Goal: Use online tool/utility: Utilize a website feature to perform a specific function

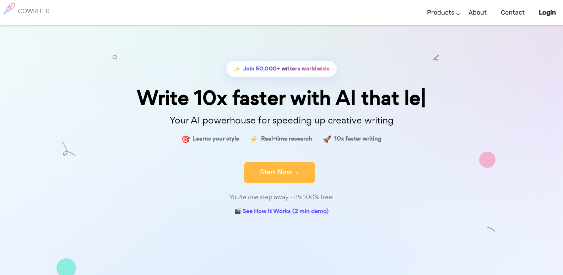
click at [285, 180] on button "Start Now" at bounding box center [279, 172] width 71 height 21
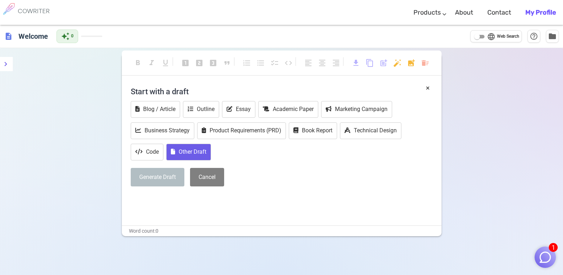
click at [202, 151] on button "Other Draft" at bounding box center [188, 152] width 45 height 17
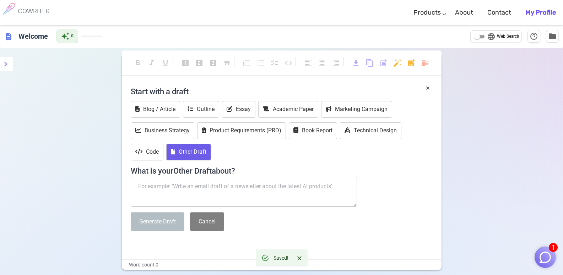
click at [221, 196] on textarea at bounding box center [244, 192] width 227 height 30
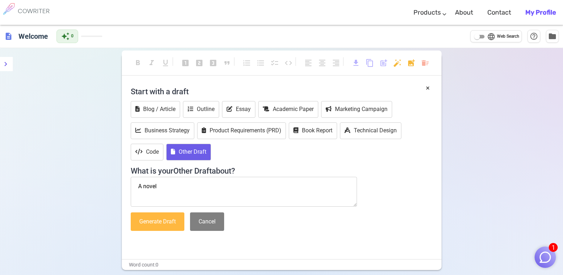
type textarea "A novel"
click at [160, 230] on button "Generate Draft" at bounding box center [158, 221] width 54 height 19
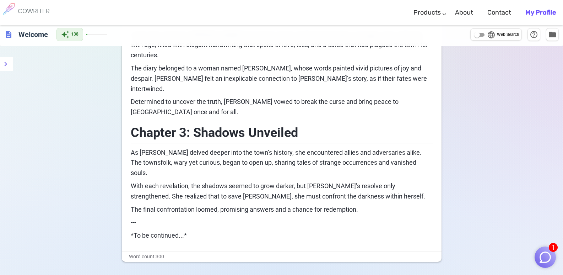
scroll to position [247, 0]
